Goal: Information Seeking & Learning: Find specific fact

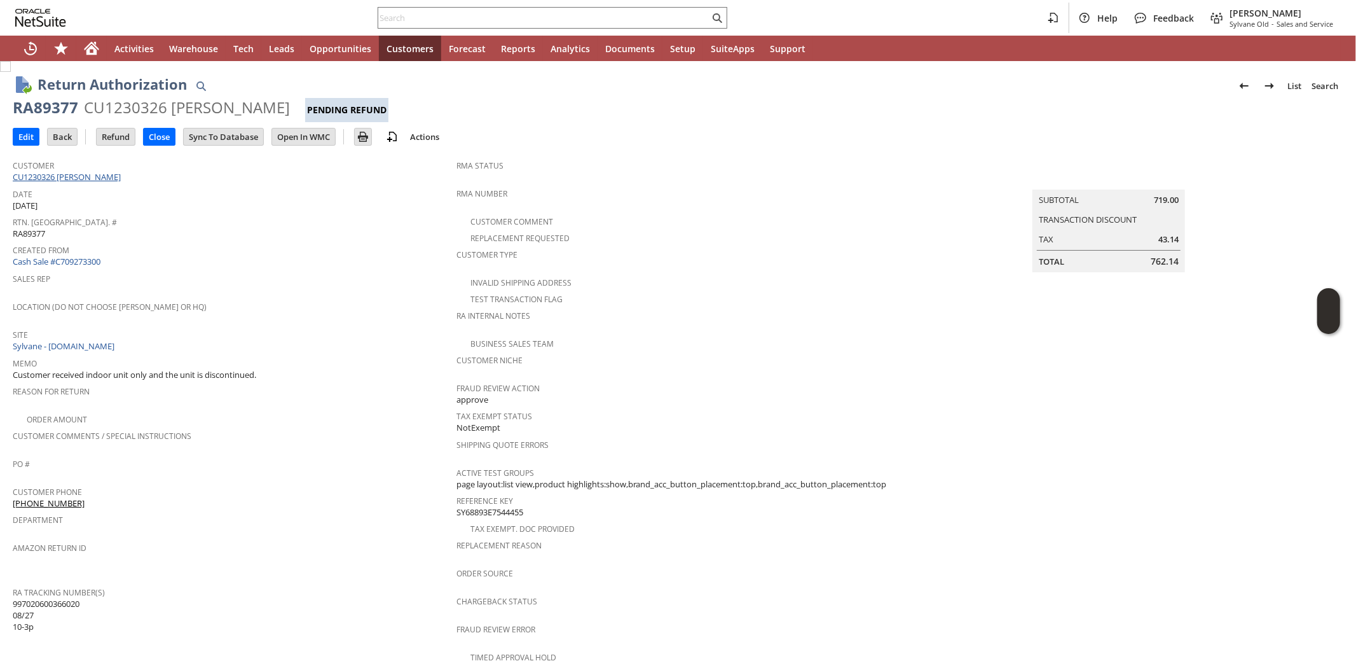
click at [51, 174] on link "CU1230326 Flora Kelleher" at bounding box center [68, 176] width 111 height 11
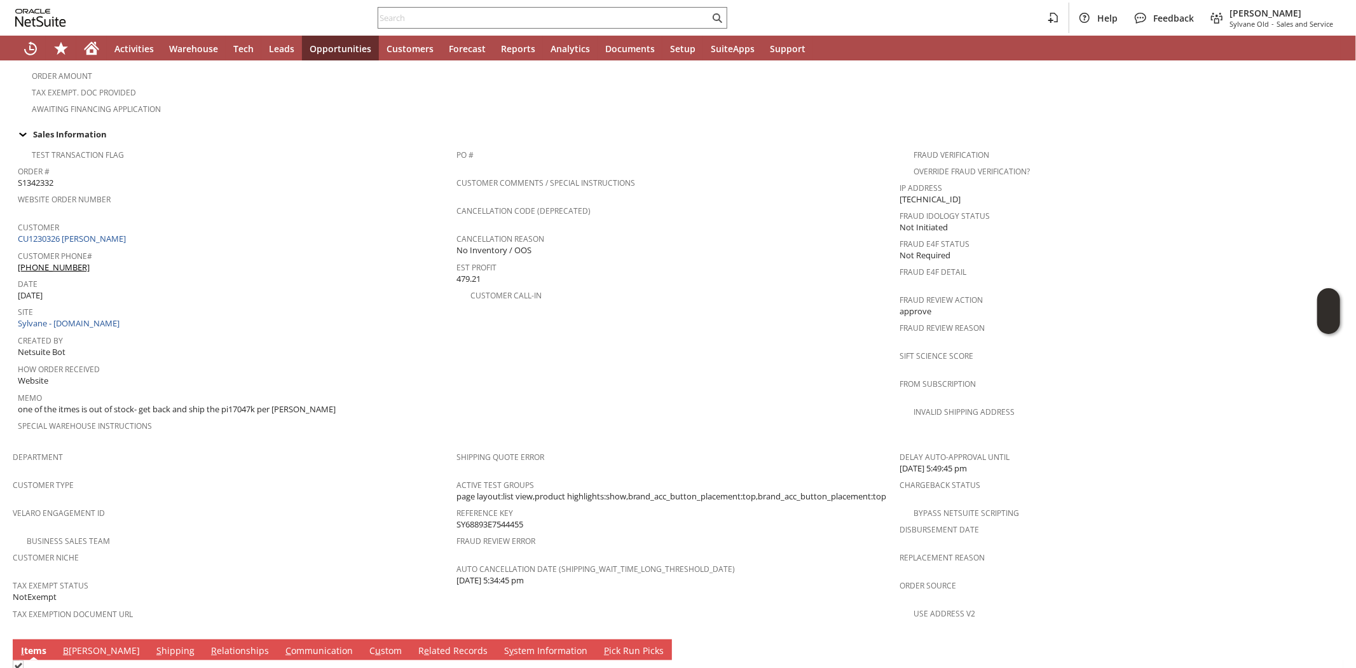
scroll to position [706, 0]
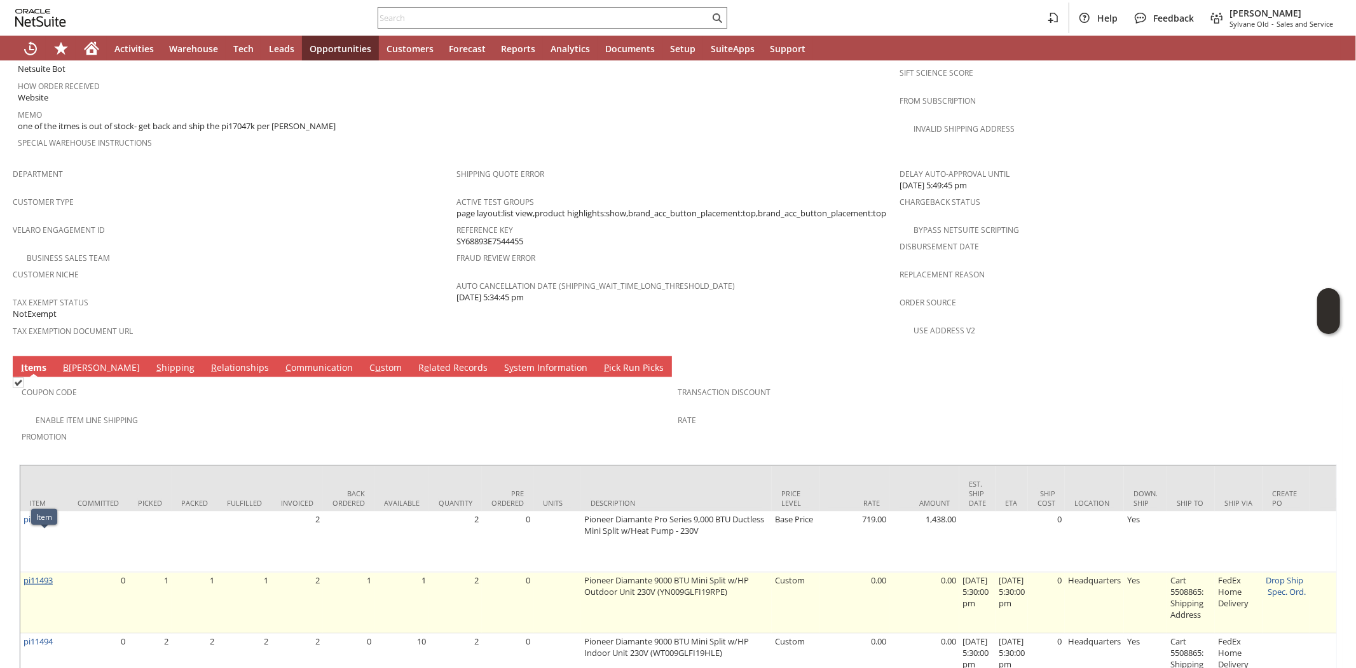
click at [35, 574] on link "pi11493" at bounding box center [38, 579] width 29 height 11
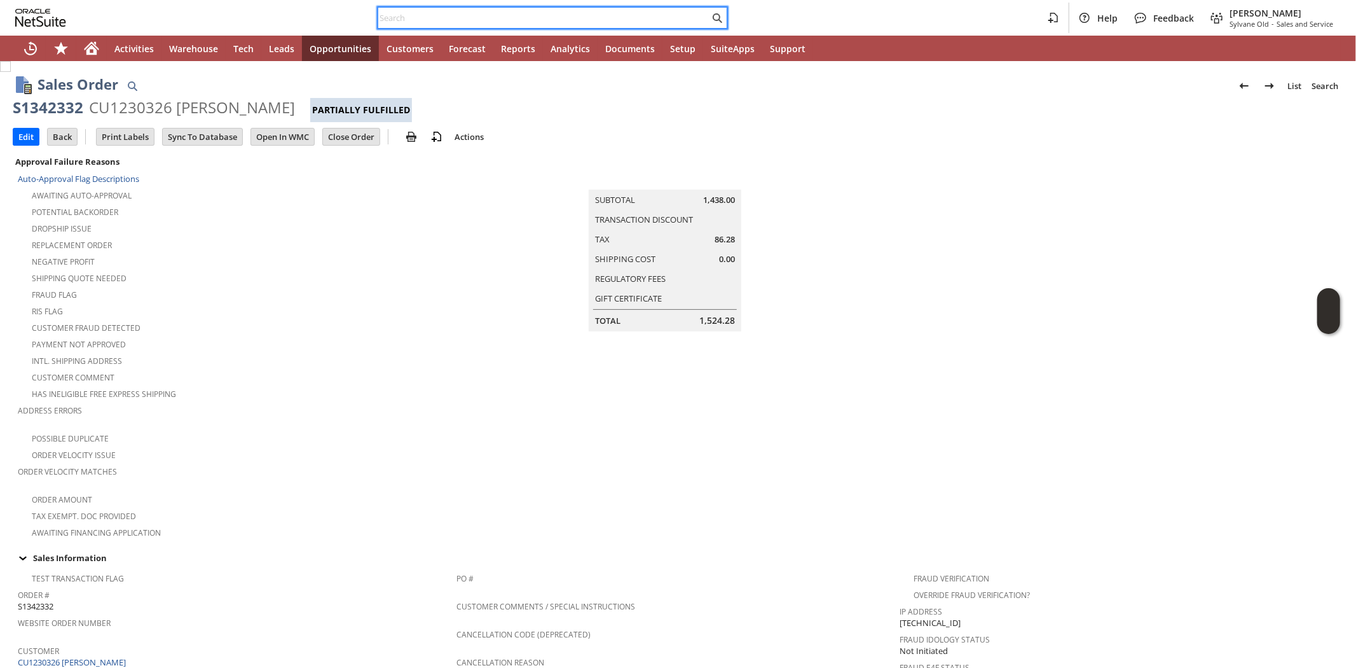
click at [411, 14] on input "text" at bounding box center [543, 17] width 331 height 15
paste input "S1348587"
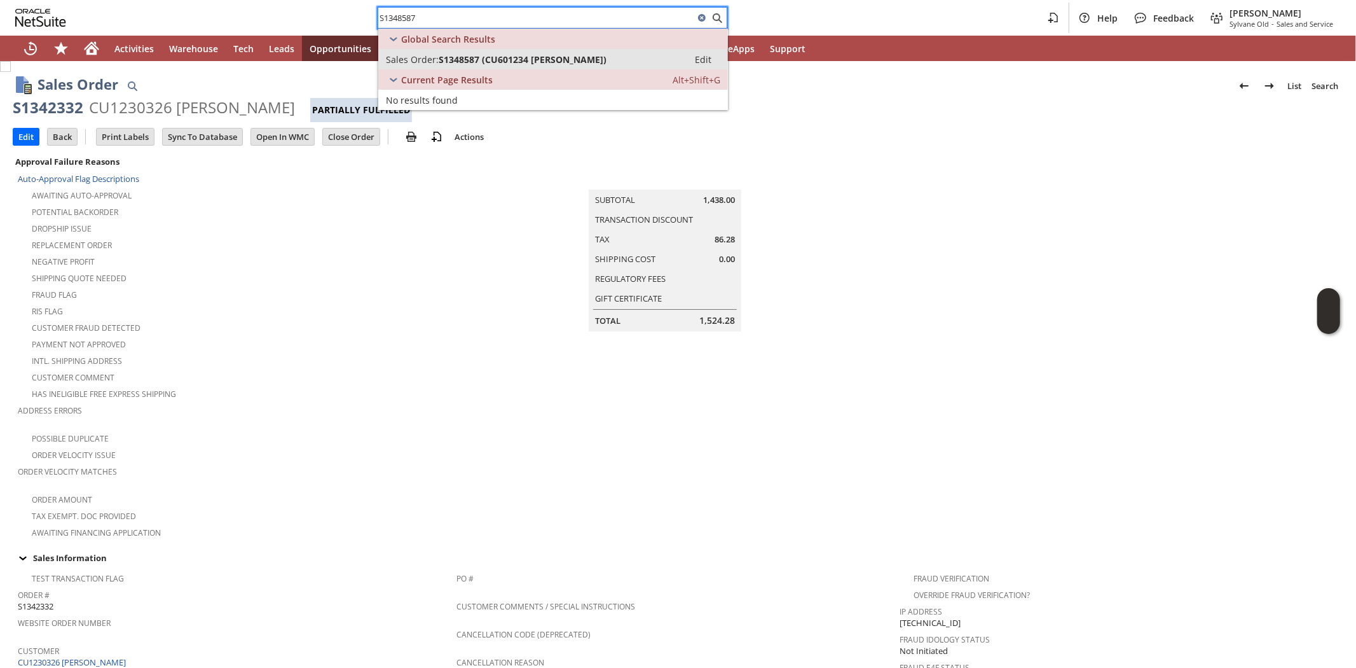
type input "S1348587"
click at [581, 64] on span "S1348587 (CU601234 Jeanne M Biber)" at bounding box center [523, 59] width 168 height 12
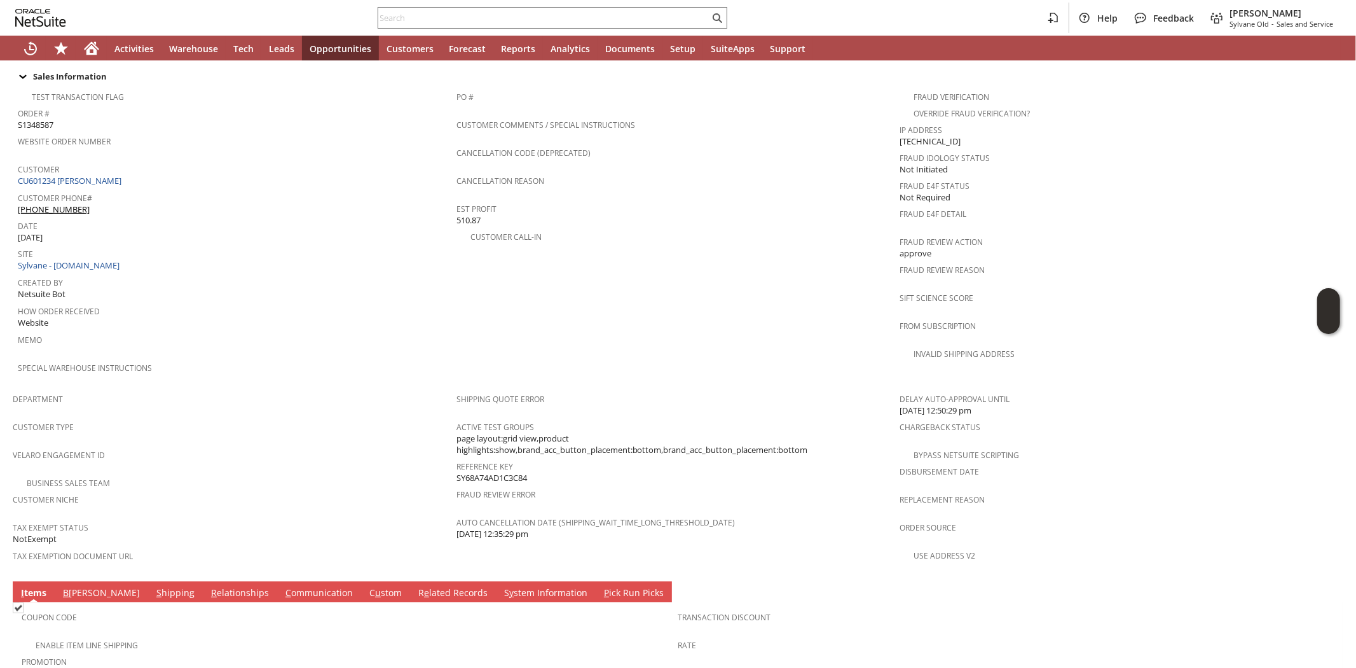
scroll to position [373, 0]
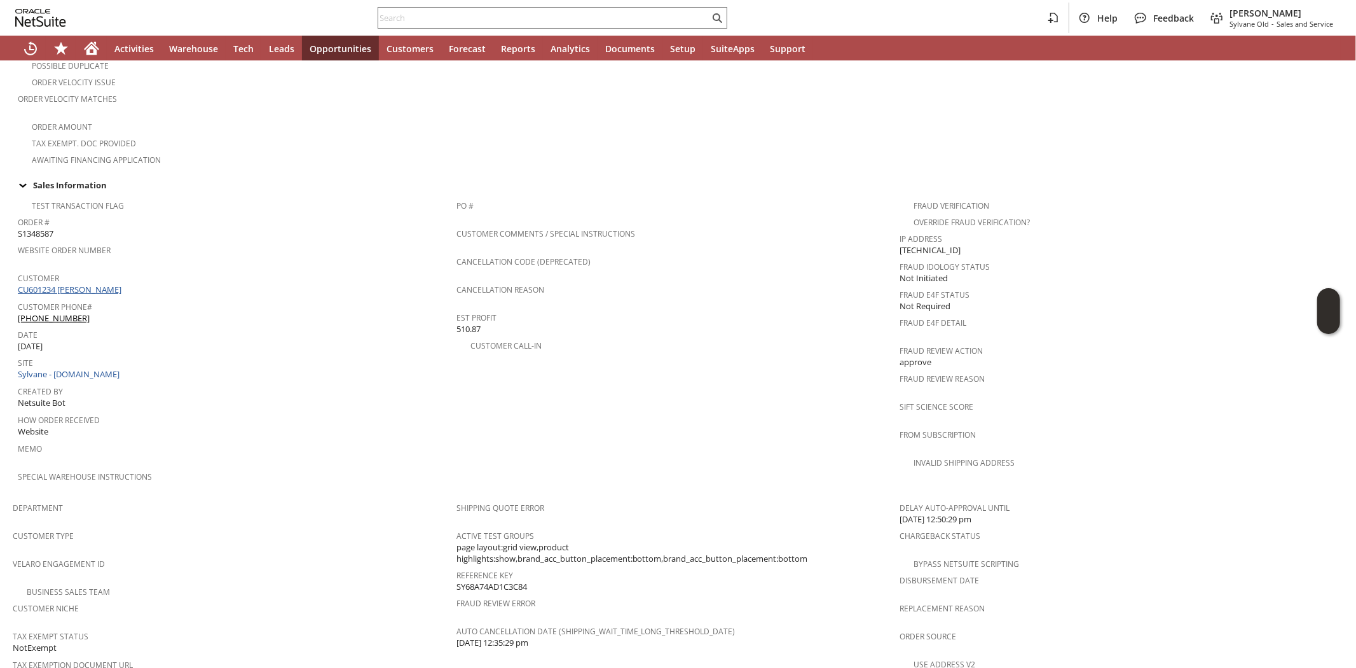
click at [93, 284] on link "CU601234 Jeanne M Biber" at bounding box center [71, 289] width 107 height 11
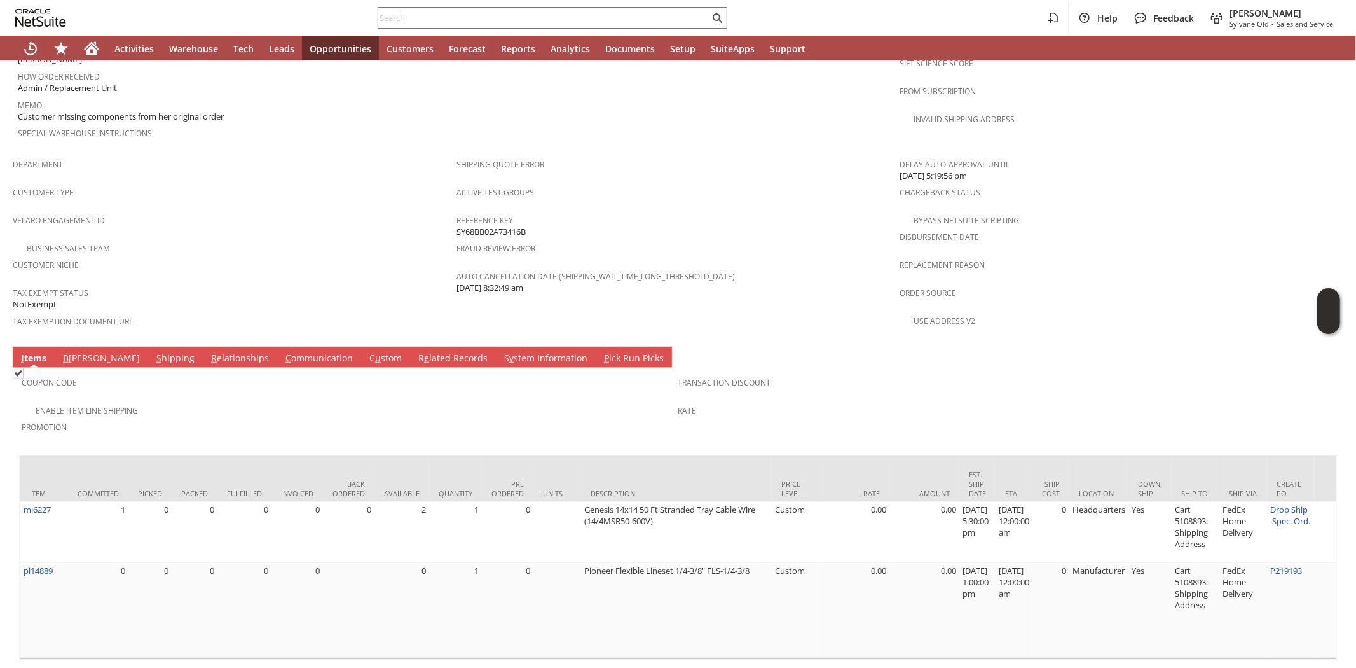
scroll to position [722, 0]
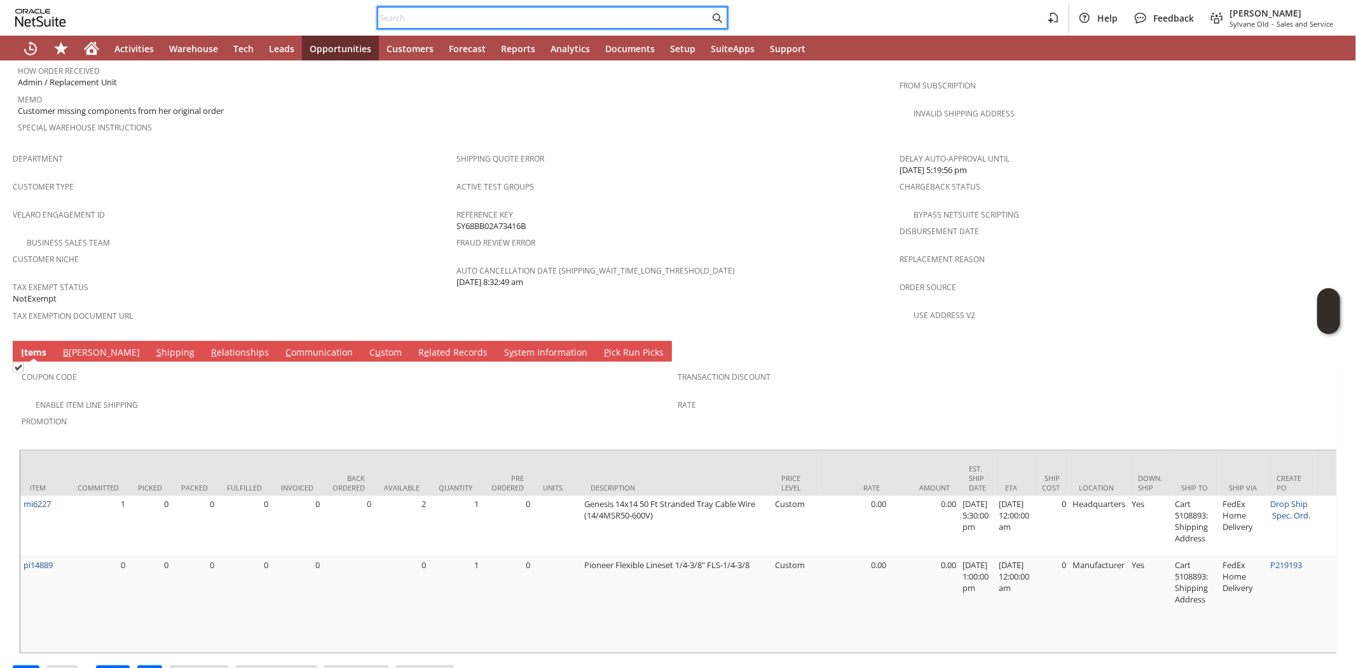
click at [414, 15] on input "text" at bounding box center [543, 17] width 331 height 15
paste input "8157610585"
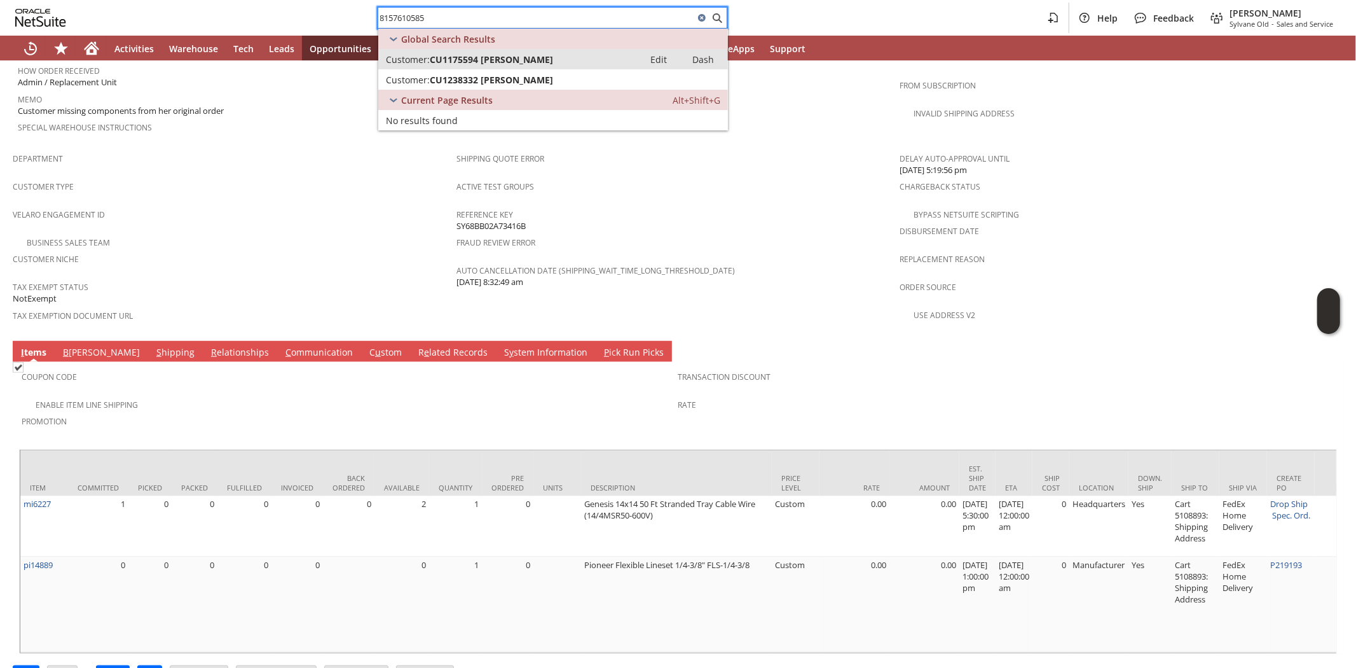
type input "8157610585"
click at [439, 55] on span "CU1175594 Daniel Dummett" at bounding box center [491, 59] width 123 height 12
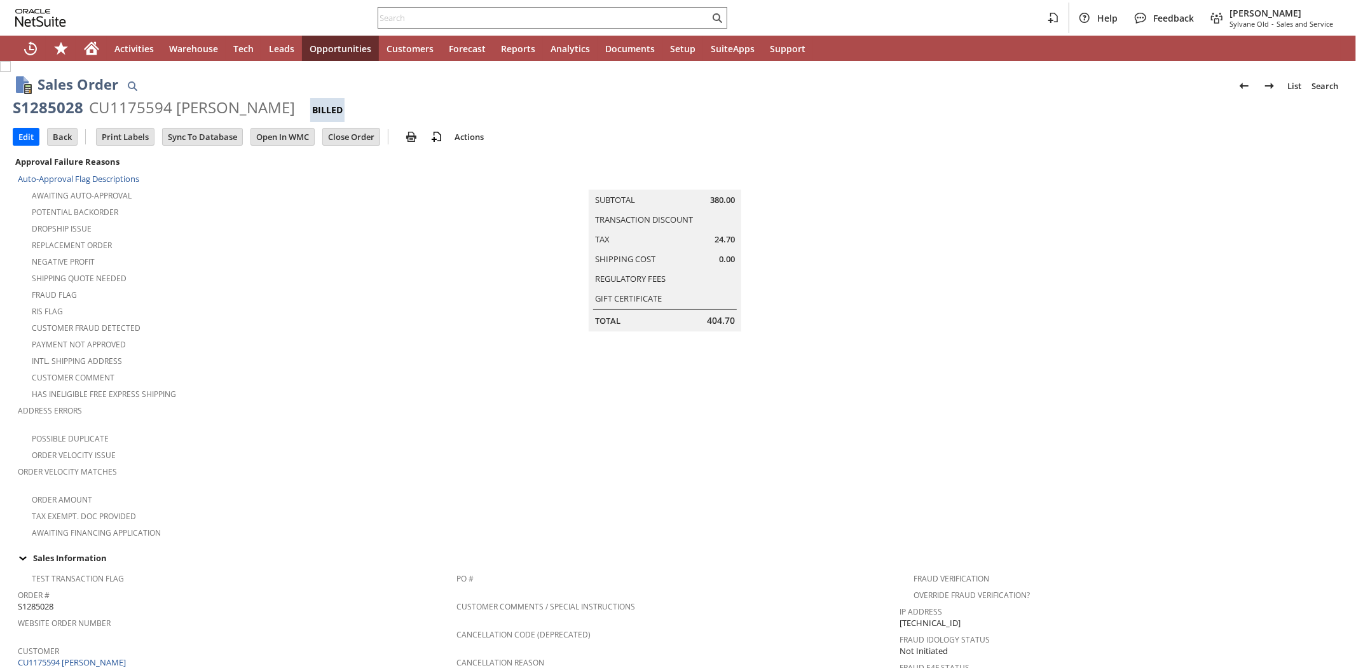
scroll to position [617, 0]
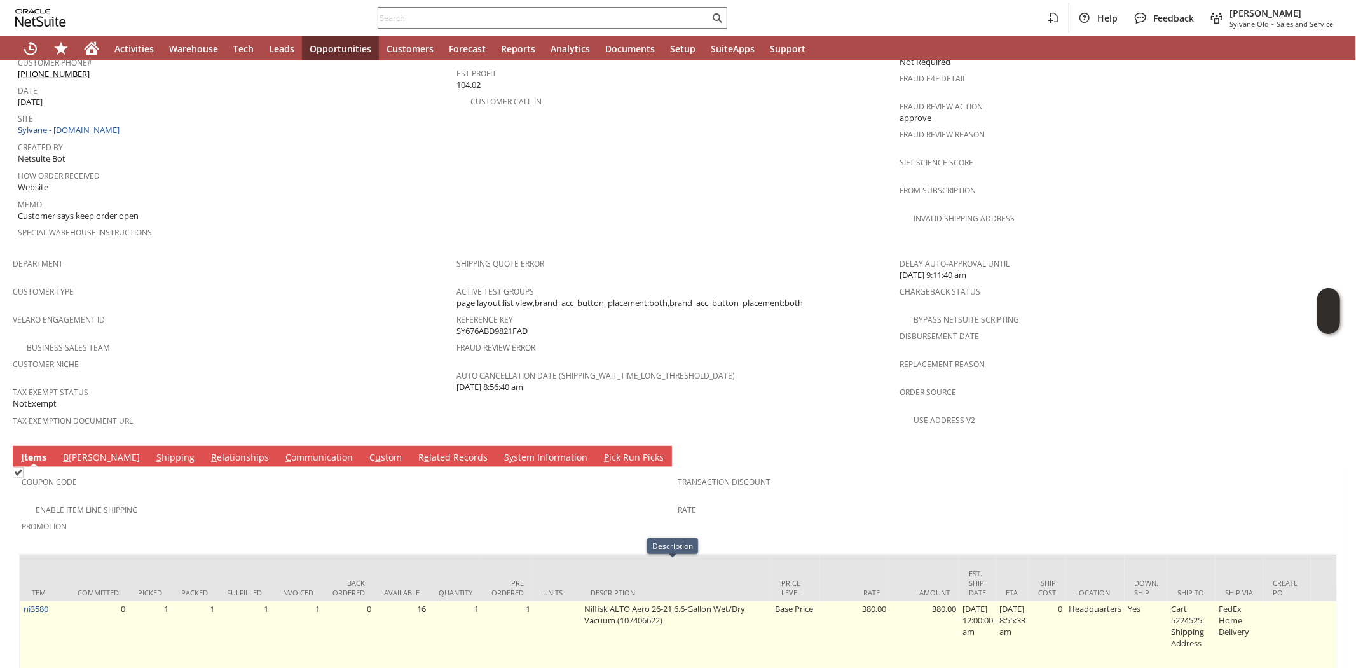
click at [628, 601] on td "Nilfisk ALTO Aero 26-21 6.6-Gallon Wet/Dry Vacuum (107406622)" at bounding box center [676, 643] width 191 height 84
copy td "107406622"
drag, startPoint x: 577, startPoint y: 566, endPoint x: 610, endPoint y: 579, distance: 35.7
click at [610, 601] on td "Nilfisk ALTO Aero 26-21 6.6-Gallon Wet/Dry Vacuum (107406622)" at bounding box center [676, 643] width 191 height 84
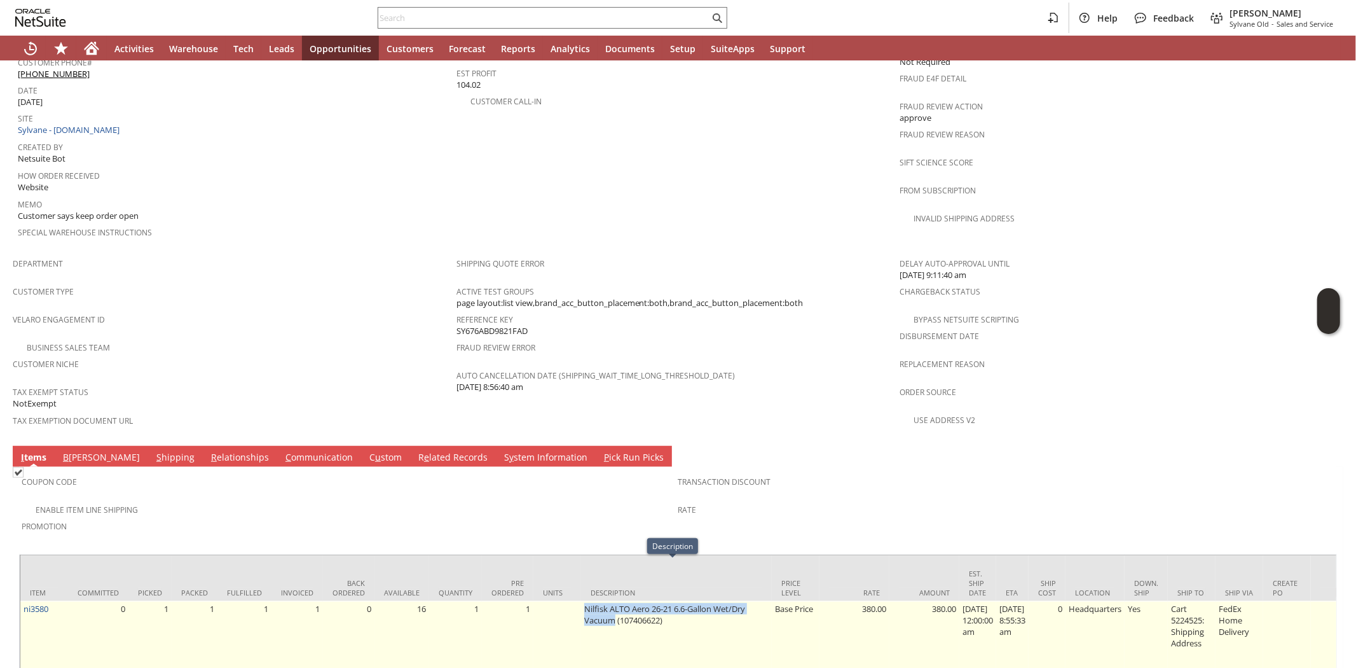
copy td "Nilfisk ALTO Aero 26-21 6.6-Gallon Wet/Dry Vacuum"
drag, startPoint x: 50, startPoint y: 567, endPoint x: 23, endPoint y: 577, distance: 28.4
click at [23, 601] on td "ni3580" at bounding box center [44, 643] width 48 height 84
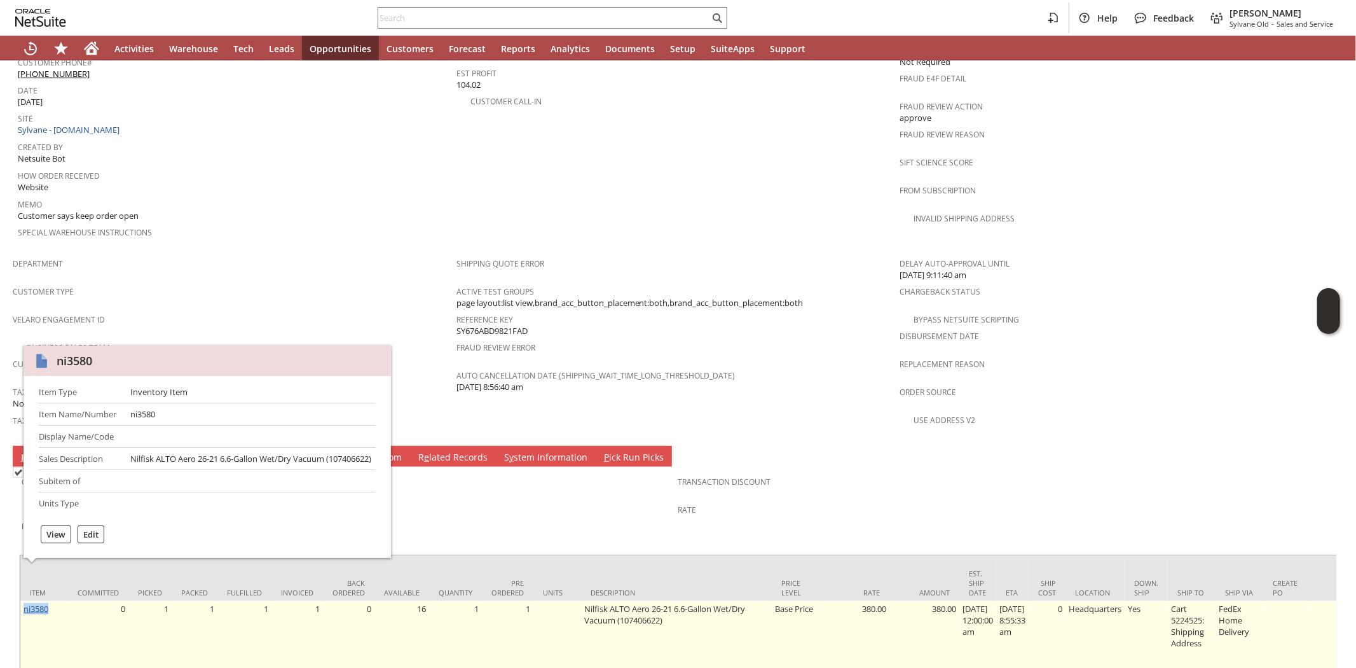
copy link "ni3580"
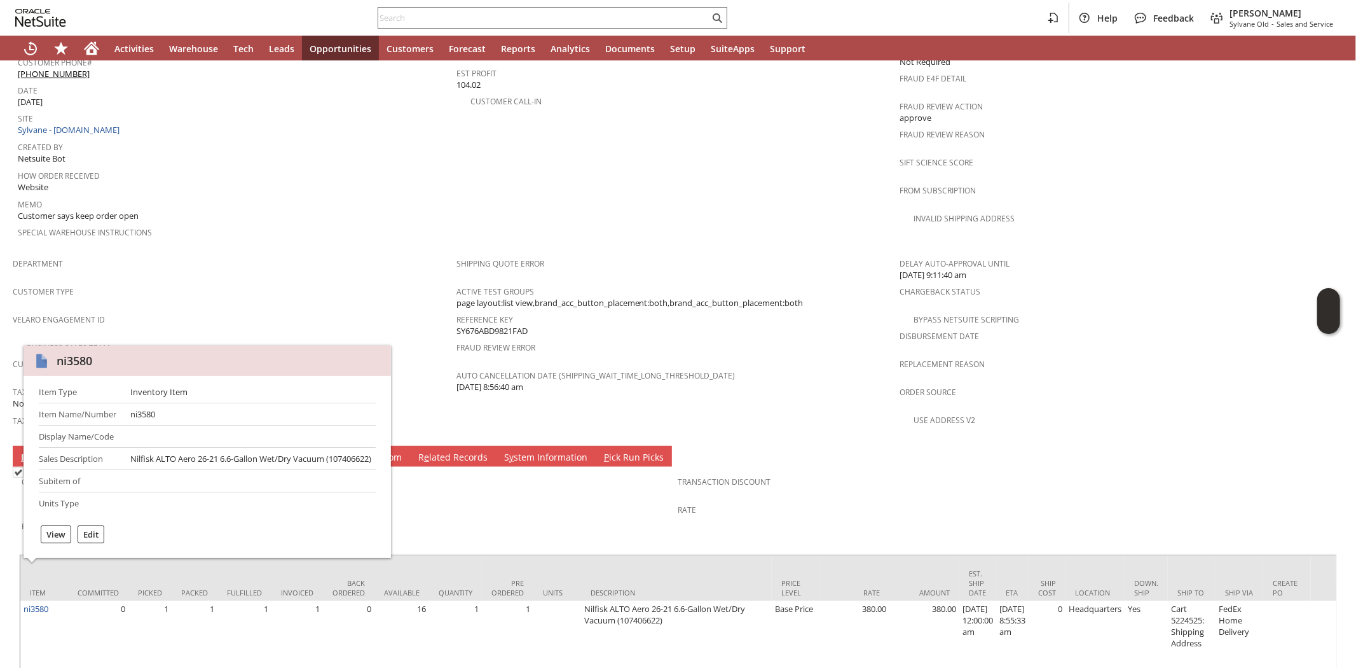
drag, startPoint x: 227, startPoint y: 326, endPoint x: 300, endPoint y: 181, distance: 162.4
click at [244, 291] on tbody "Department Customer Type Velaro Engagement ID Business Sales Team Customer Nich…" at bounding box center [235, 345] width 444 height 188
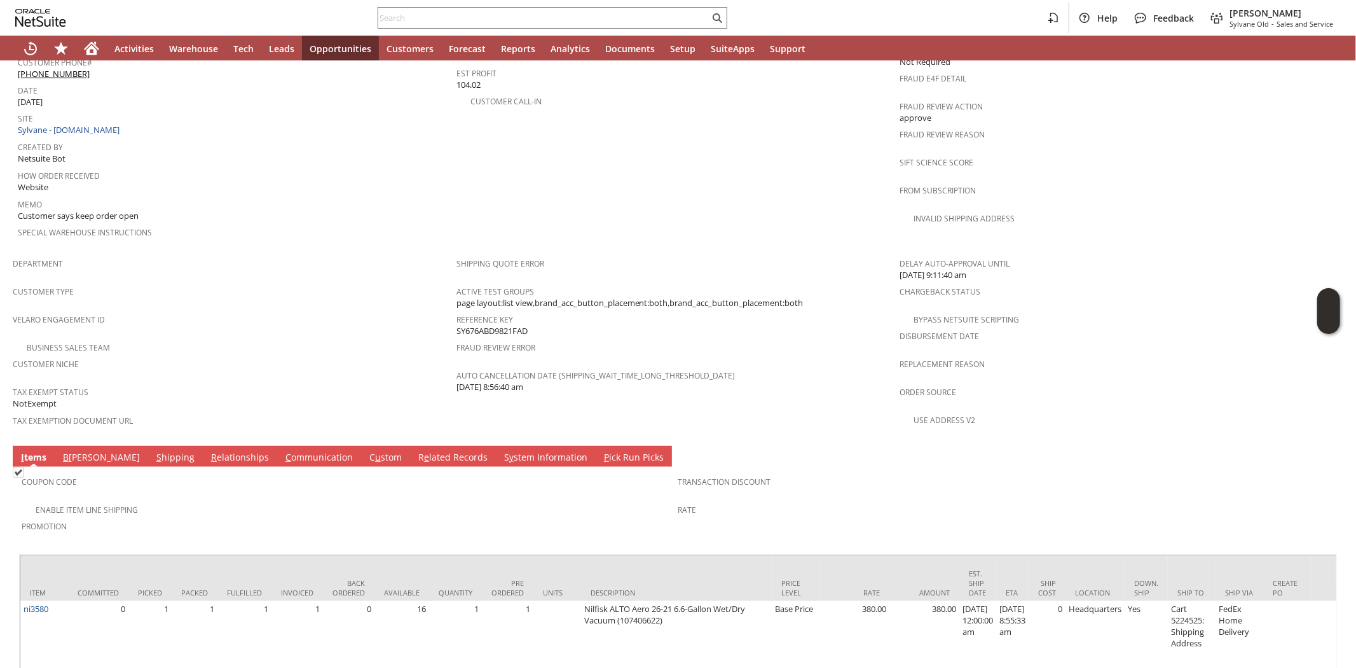
click at [234, 355] on div "Customer Niche" at bounding box center [231, 368] width 437 height 27
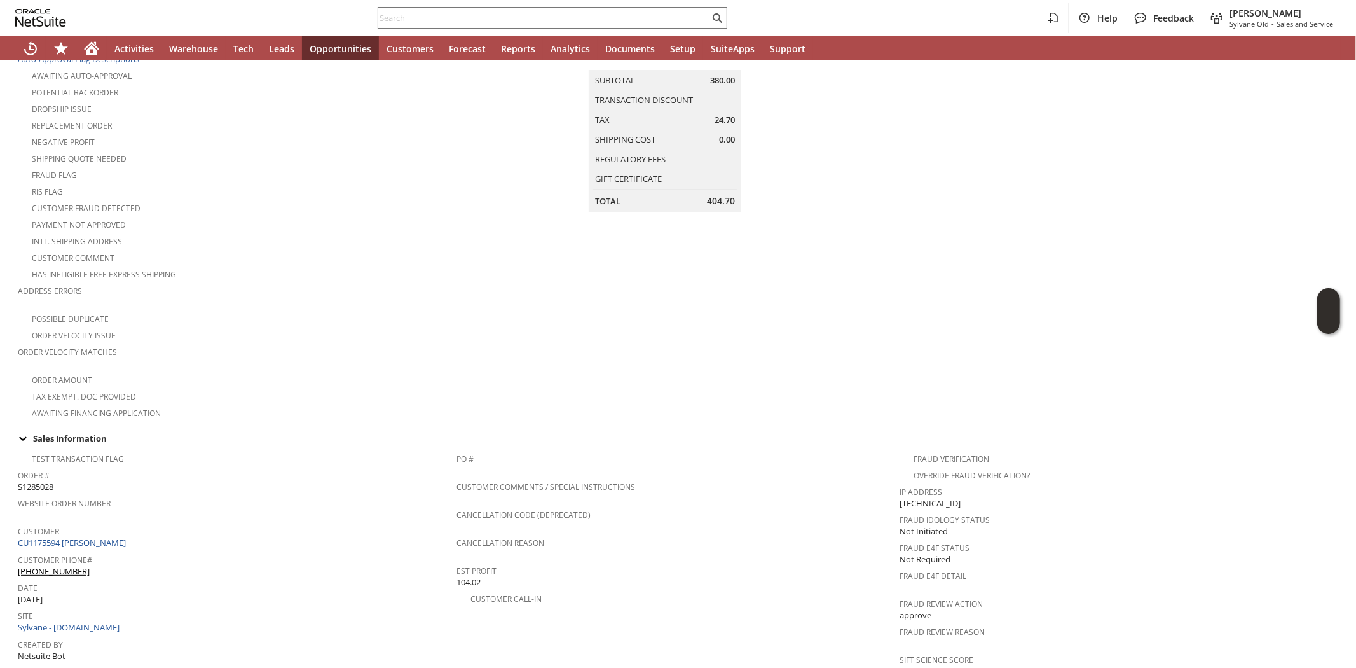
scroll to position [353, 0]
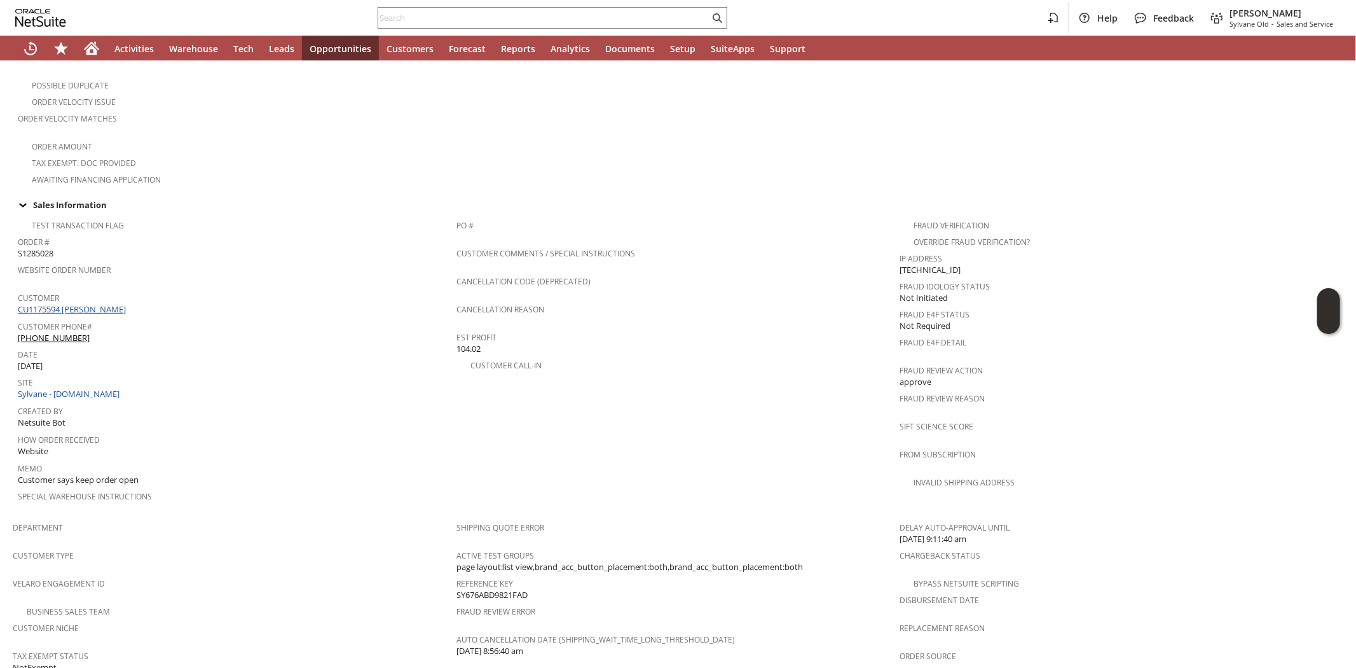
click at [98, 303] on link "CU1175594 Daniel Dummett" at bounding box center [73, 308] width 111 height 11
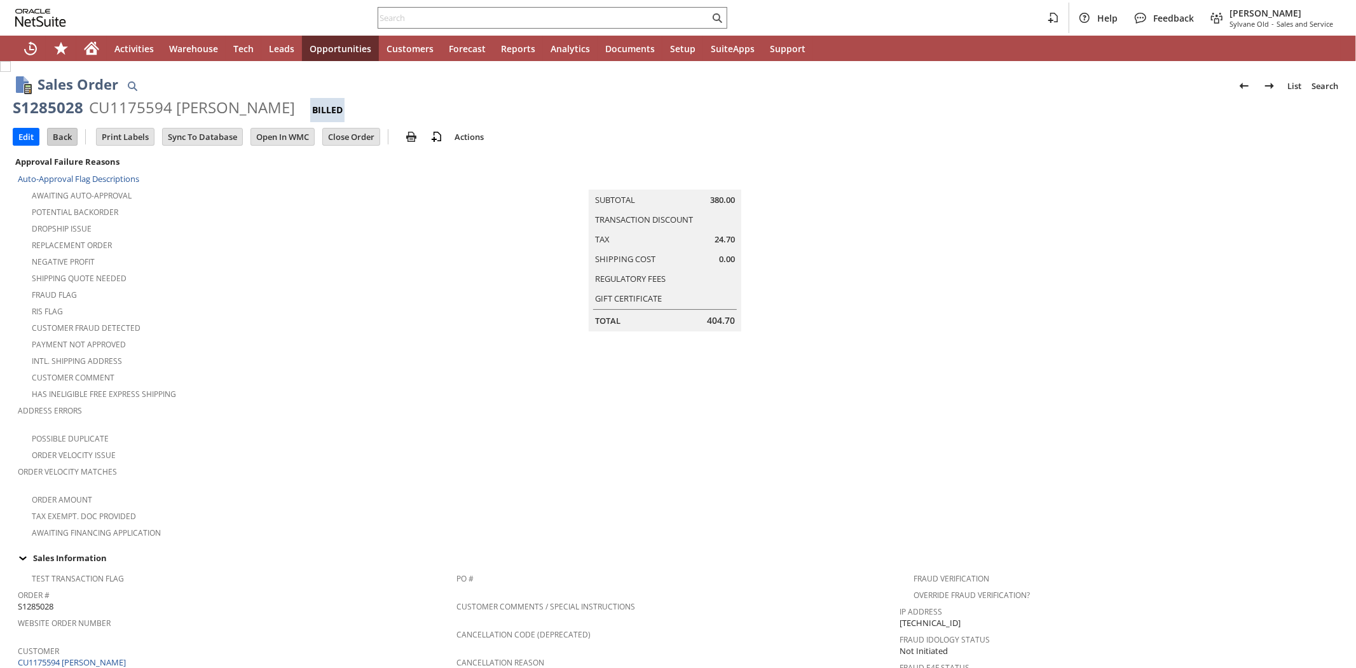
click at [61, 144] on input "Back" at bounding box center [62, 136] width 29 height 17
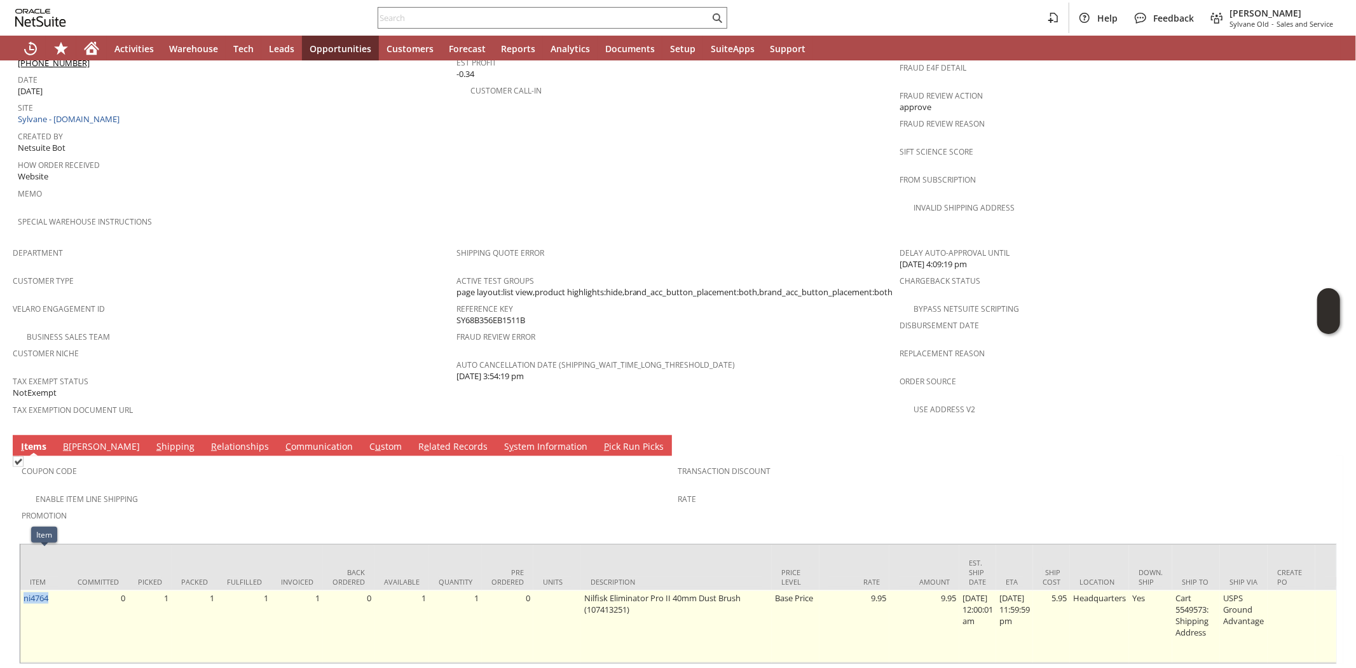
drag, startPoint x: 57, startPoint y: 556, endPoint x: 22, endPoint y: 563, distance: 35.5
click at [22, 590] on td "ni4764" at bounding box center [44, 626] width 48 height 72
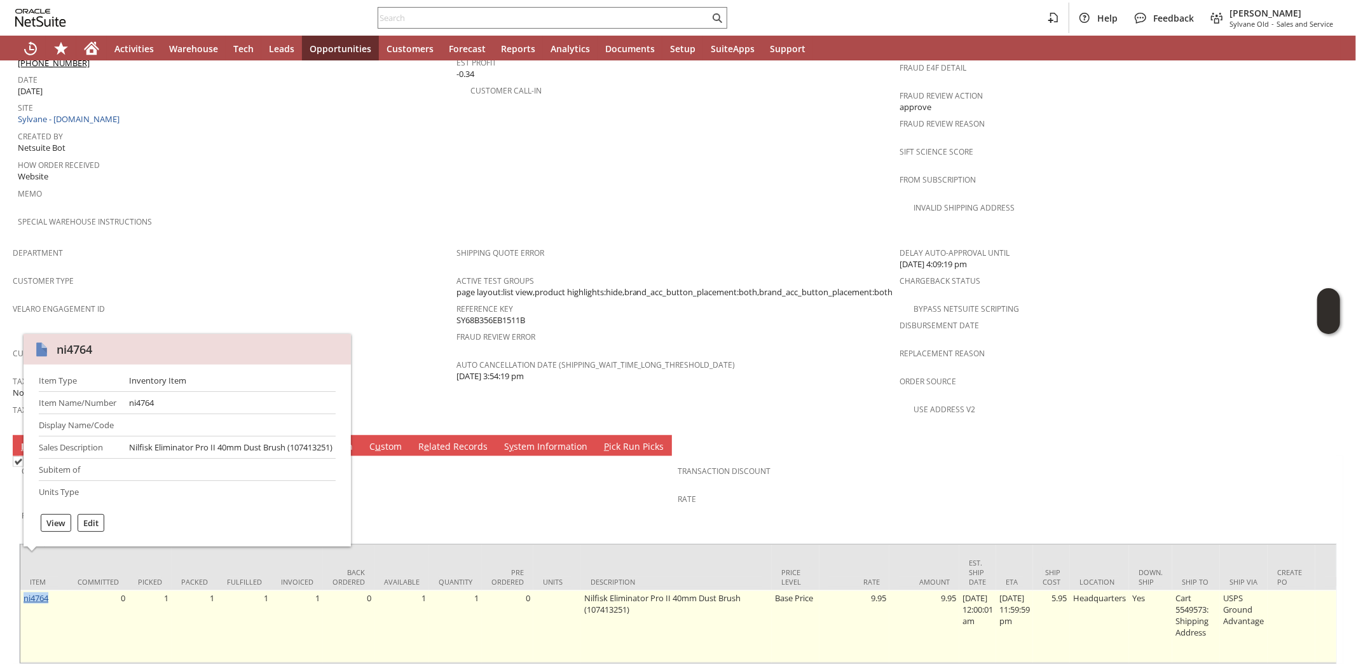
copy link "ni4764"
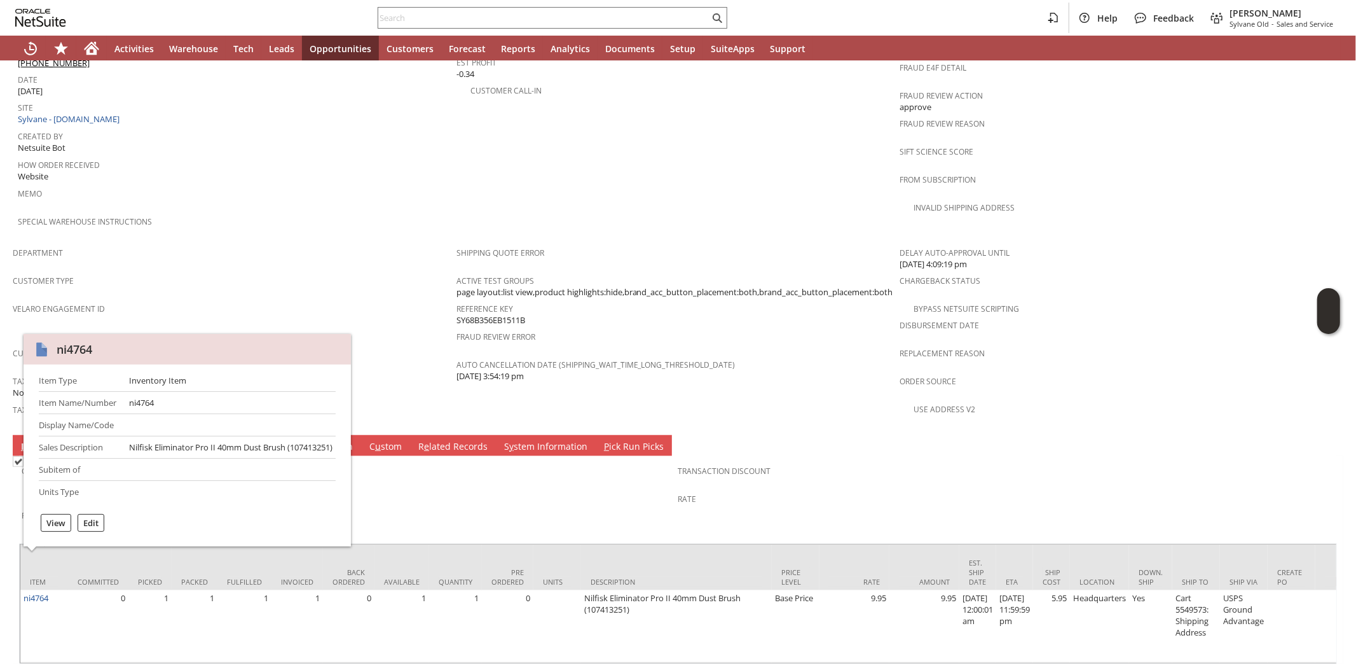
click at [277, 283] on tbody "Department Customer Type Velaro Engagement ID Business Sales Team Customer Nich…" at bounding box center [235, 334] width 444 height 188
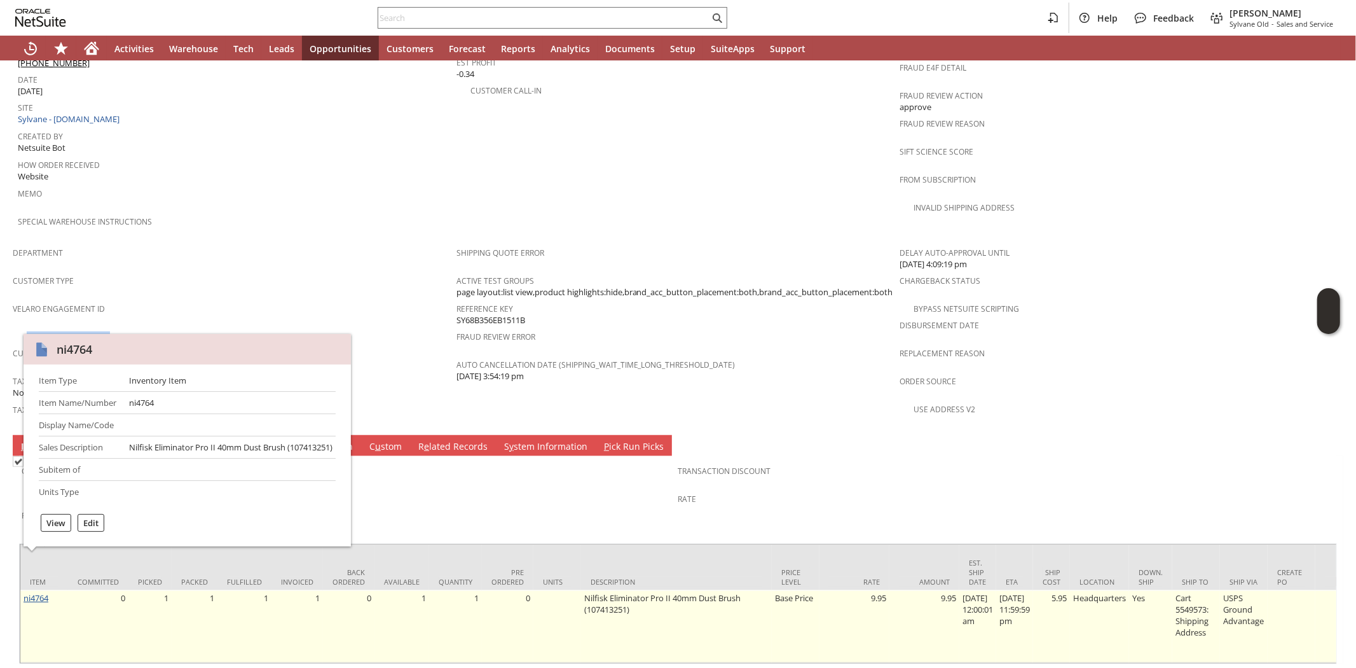
click at [36, 592] on link "ni4764" at bounding box center [36, 597] width 25 height 11
